Goal: Information Seeking & Learning: Learn about a topic

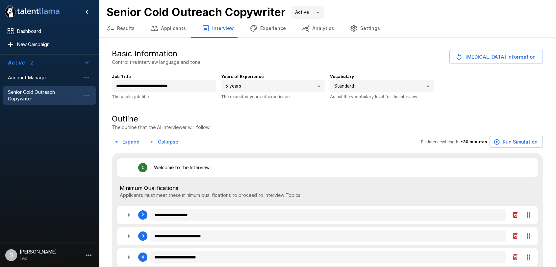
type textarea "*"
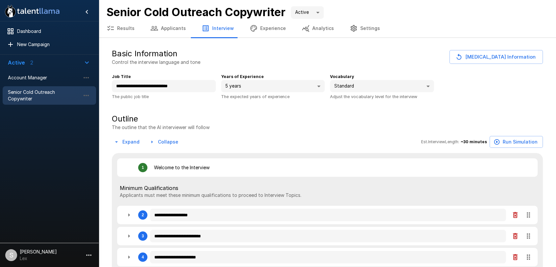
type textarea "*"
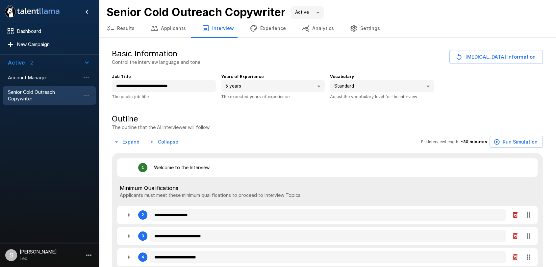
type textarea "*"
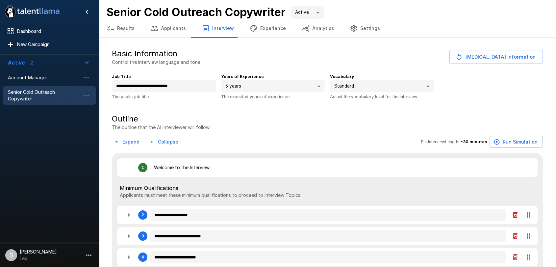
type textarea "*"
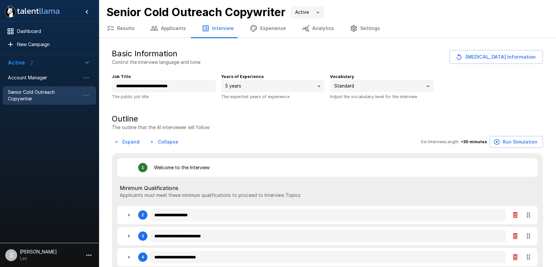
type textarea "*"
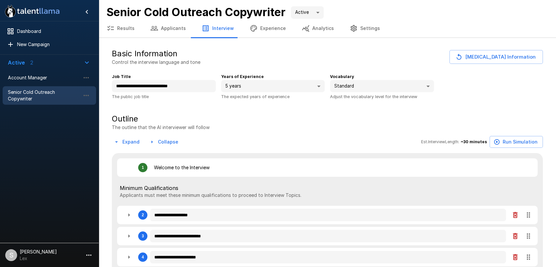
type textarea "*"
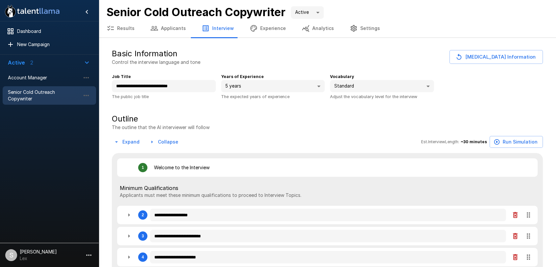
type textarea "*"
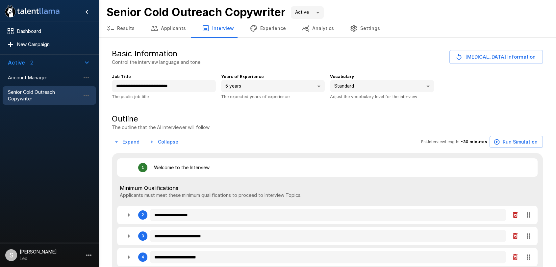
type textarea "*"
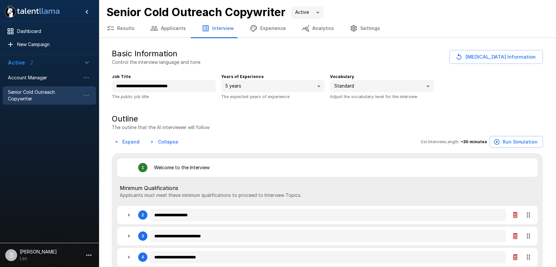
type textarea "*"
click at [44, 78] on span "Account Manager" at bounding box center [44, 77] width 72 height 7
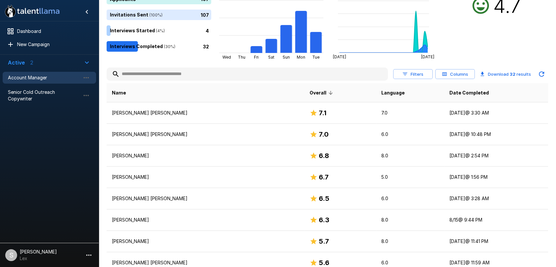
scroll to position [89, 0]
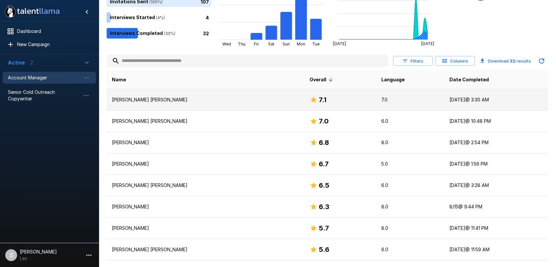
click at [128, 100] on p "[PERSON_NAME] [PERSON_NAME]" at bounding box center [205, 99] width 187 height 7
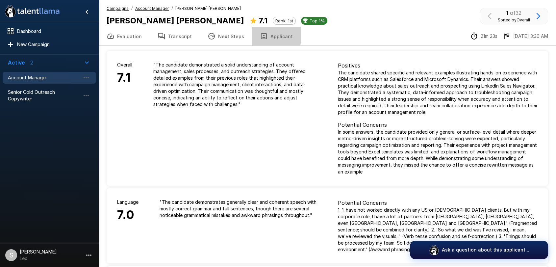
click at [266, 34] on button "Applicant" at bounding box center [276, 36] width 49 height 18
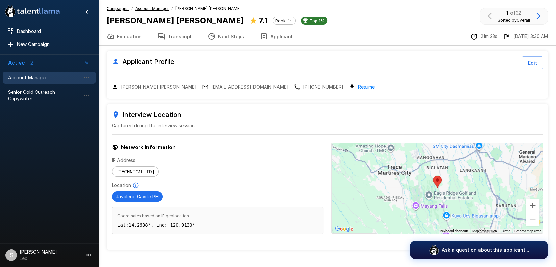
click at [198, 83] on div "[PERSON_NAME] [PERSON_NAME] [EMAIL_ADDRESS][DOMAIN_NAME] [PHONE_NUMBER] Resume" at bounding box center [327, 87] width 431 height 8
click at [215, 86] on p "[EMAIL_ADDRESS][DOMAIN_NAME]" at bounding box center [249, 87] width 77 height 7
click at [27, 75] on span "Account Manager" at bounding box center [44, 77] width 72 height 7
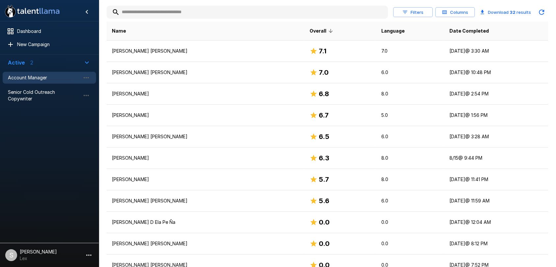
scroll to position [136, 0]
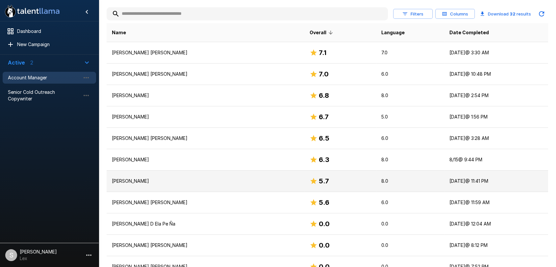
click at [319, 178] on h6 "5.7" at bounding box center [324, 181] width 10 height 11
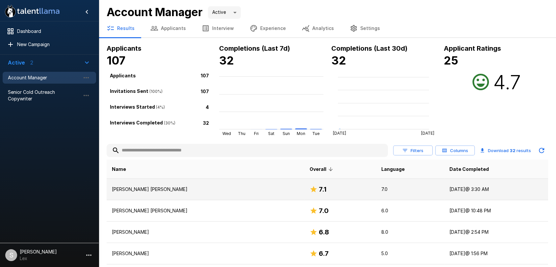
scroll to position [136, 0]
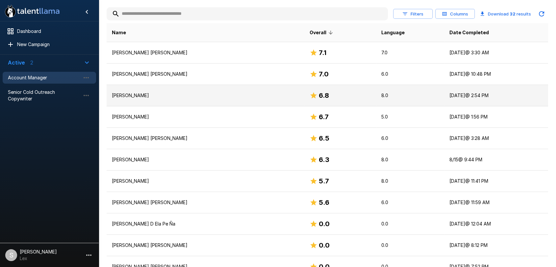
click at [140, 93] on p "[PERSON_NAME]" at bounding box center [205, 95] width 187 height 7
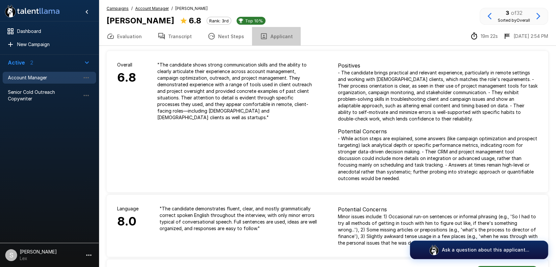
click at [271, 37] on button "Applicant" at bounding box center [276, 36] width 49 height 18
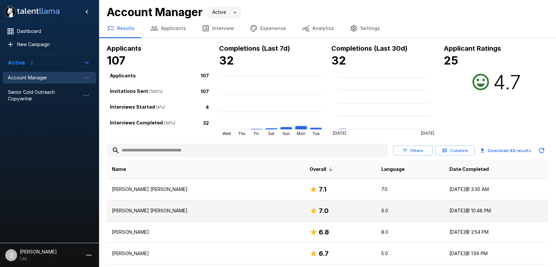
scroll to position [136, 0]
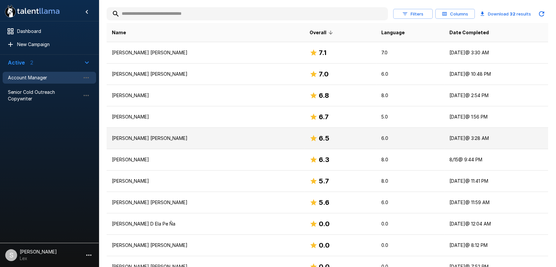
click at [193, 140] on p "[PERSON_NAME] [PERSON_NAME]" at bounding box center [205, 138] width 187 height 7
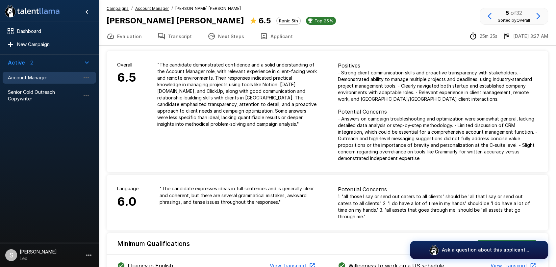
click at [270, 35] on button "Applicant" at bounding box center [276, 36] width 49 height 18
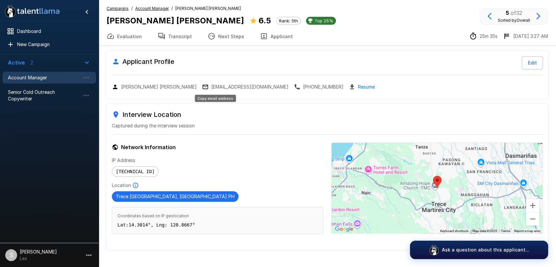
click at [211, 87] on p "[EMAIL_ADDRESS][DOMAIN_NAME]" at bounding box center [249, 87] width 77 height 7
click at [111, 9] on u "Campaigns" at bounding box center [118, 8] width 22 height 5
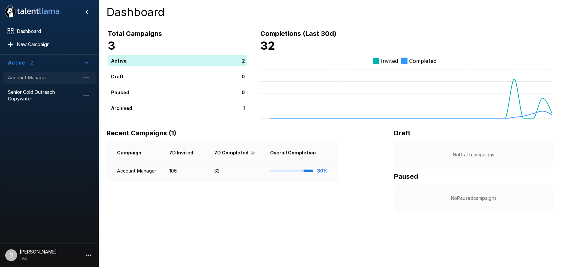
click at [38, 75] on span "Account Manager" at bounding box center [44, 77] width 72 height 7
